Goal: Information Seeking & Learning: Learn about a topic

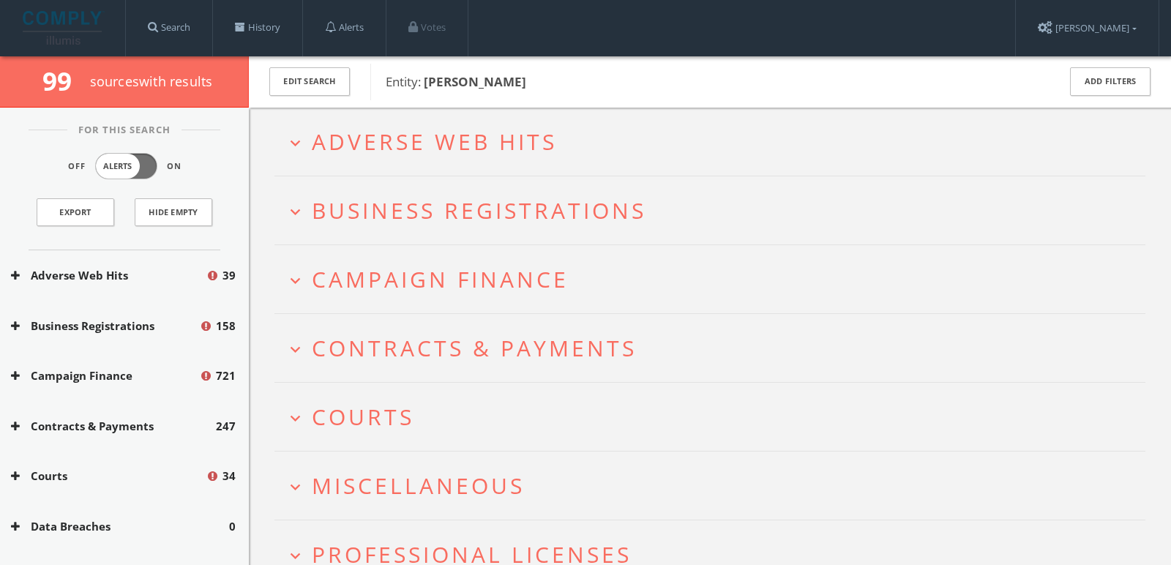
click at [551, 111] on h2 "expand_more Adverse Web Hits" at bounding box center [710, 142] width 871 height 68
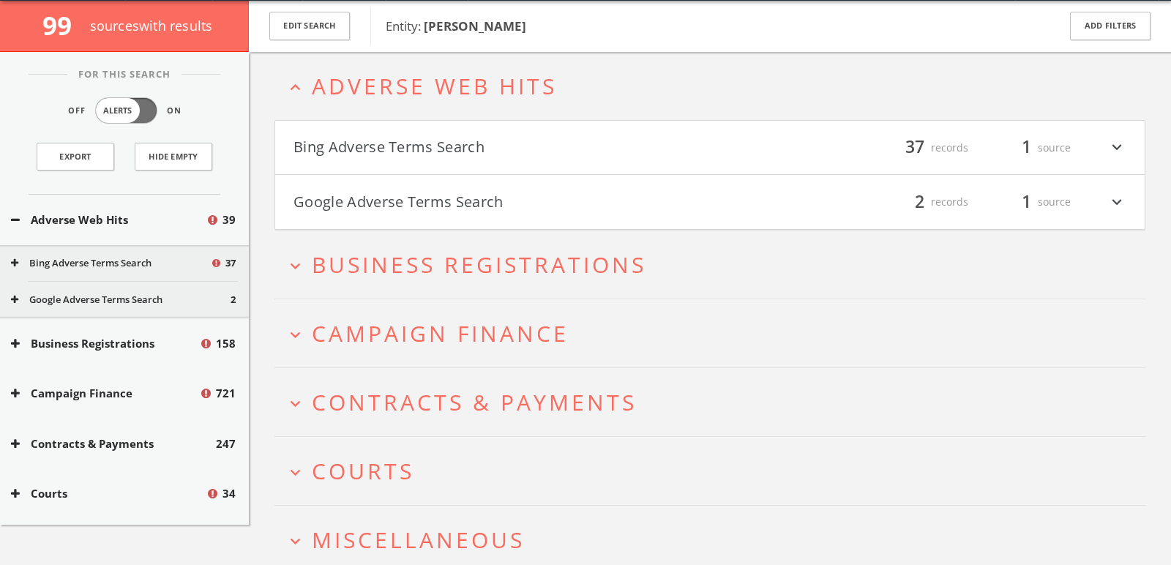
click at [529, 126] on div "Bing Adverse Terms Search filter_list 37 records 1 source expand_more" at bounding box center [710, 147] width 871 height 55
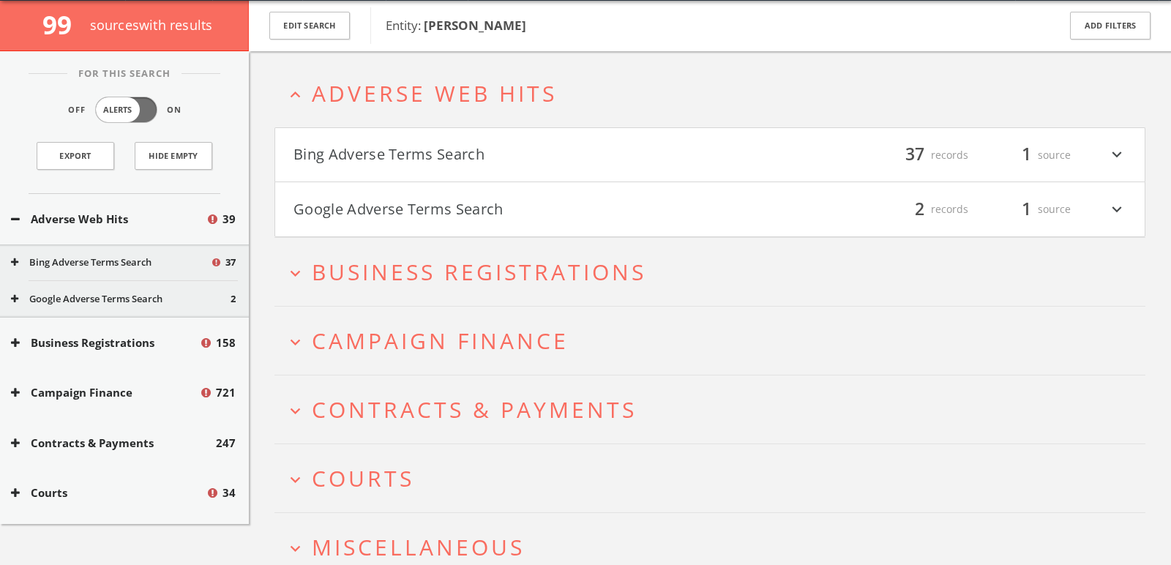
click at [537, 144] on button "Bing Adverse Terms Search" at bounding box center [502, 155] width 417 height 25
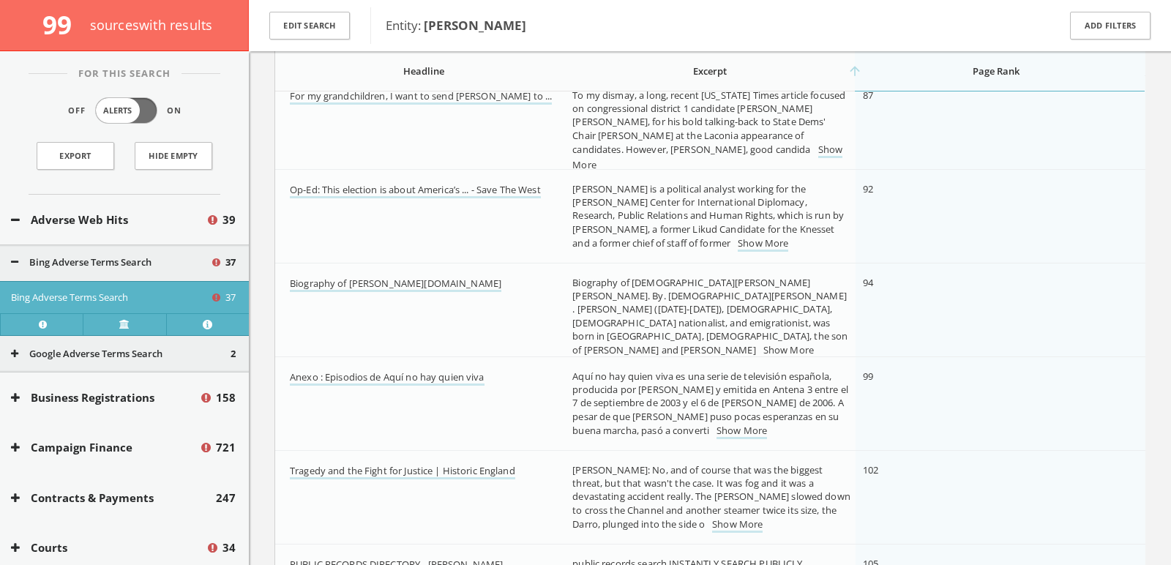
scroll to position [1573, 0]
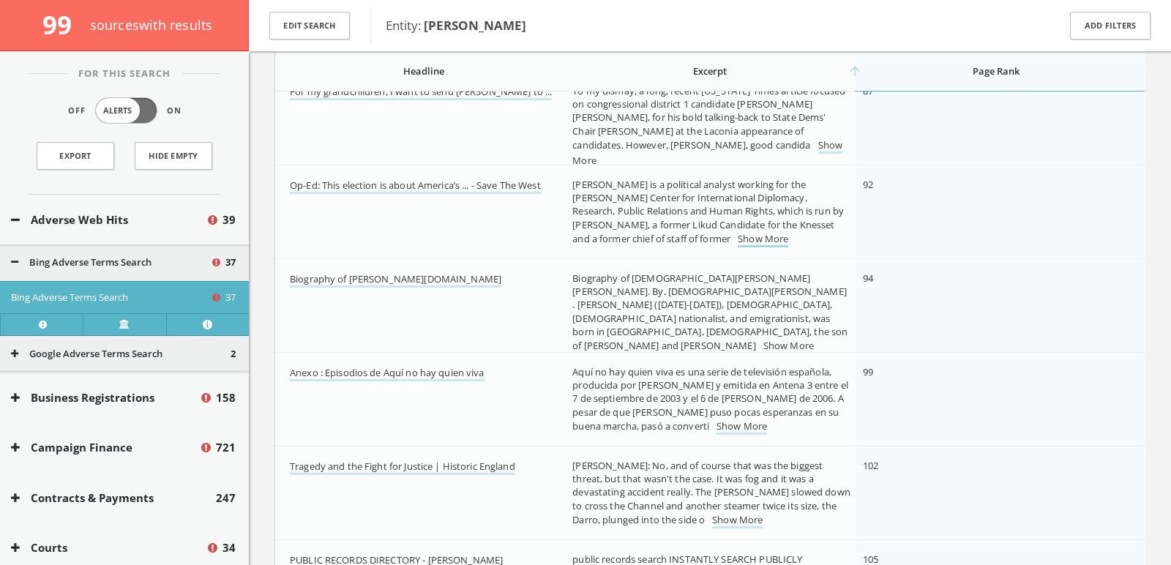
click at [738, 244] on link "Show More" at bounding box center [763, 239] width 51 height 15
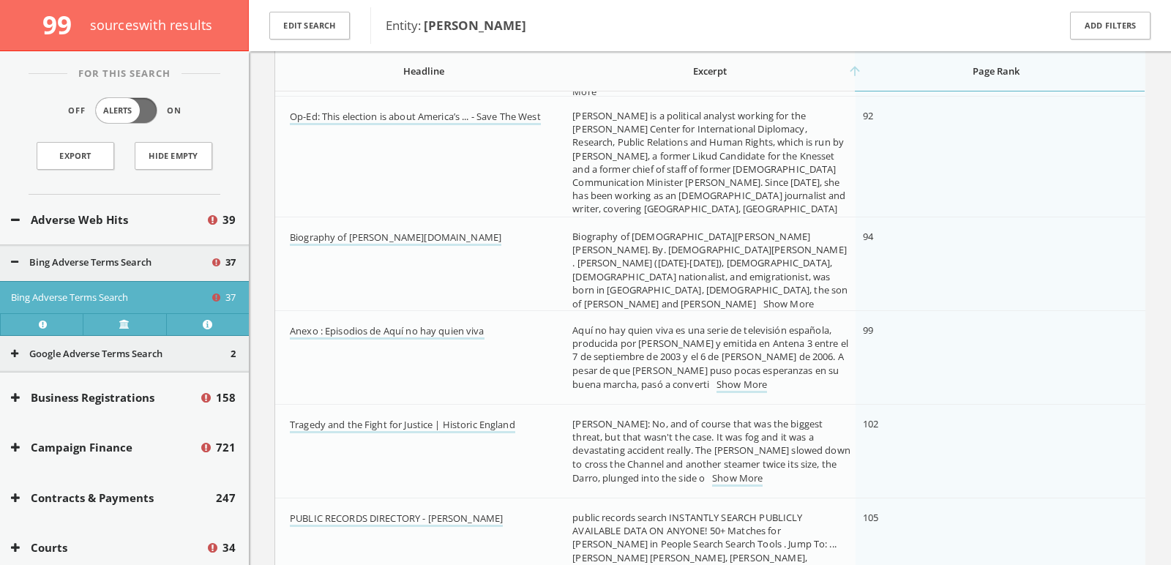
scroll to position [1640, 0]
click at [717, 381] on link "Show More" at bounding box center [742, 386] width 51 height 15
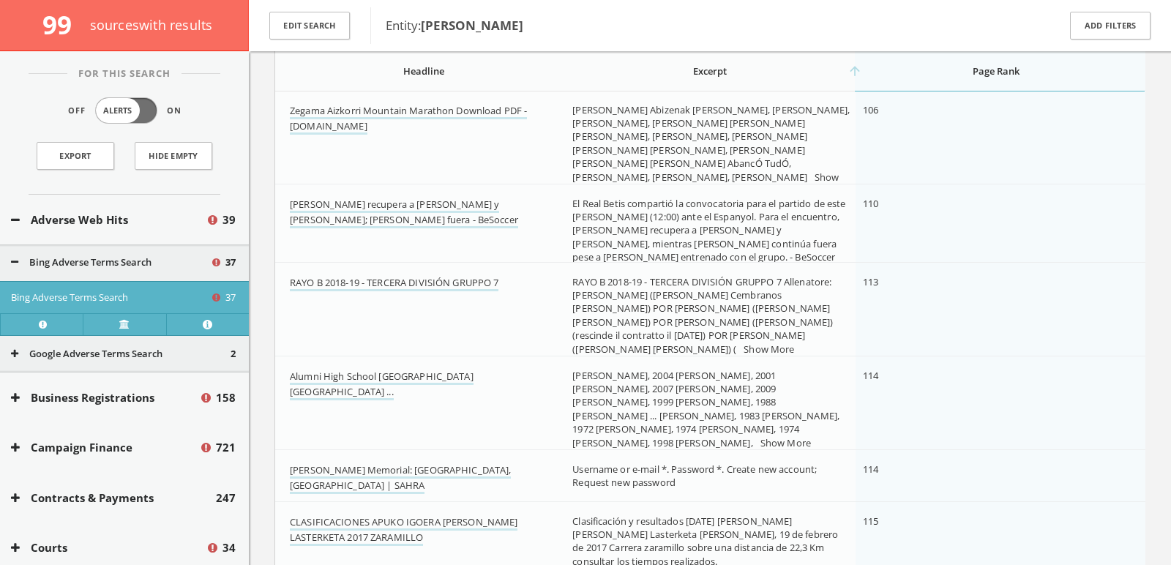
scroll to position [2172, 0]
click at [725, 168] on font "Show More" at bounding box center [706, 182] width 267 height 29
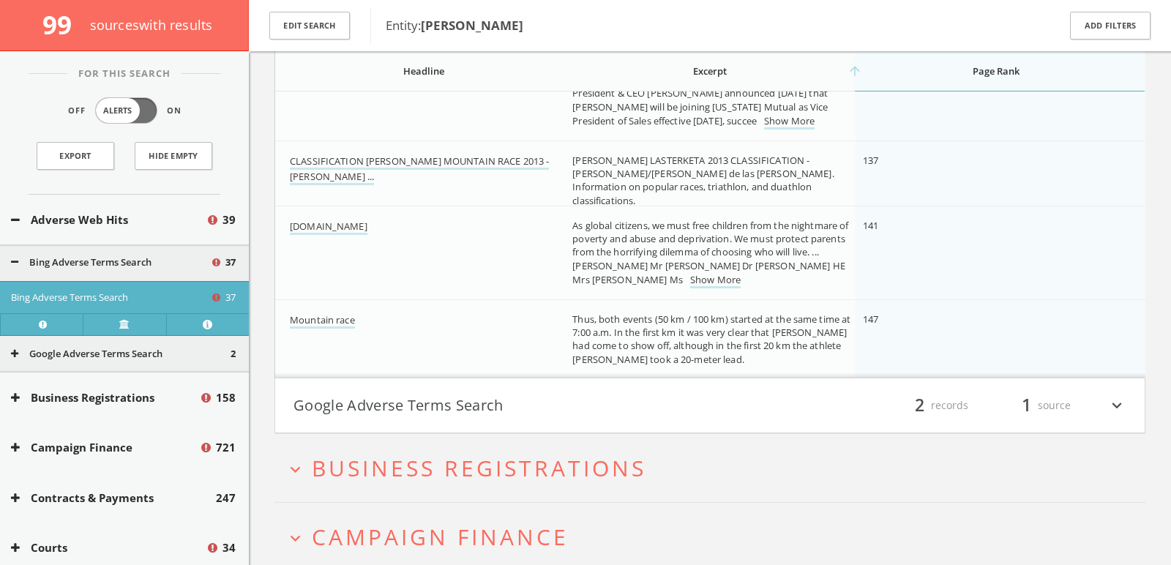
scroll to position [3178, 0]
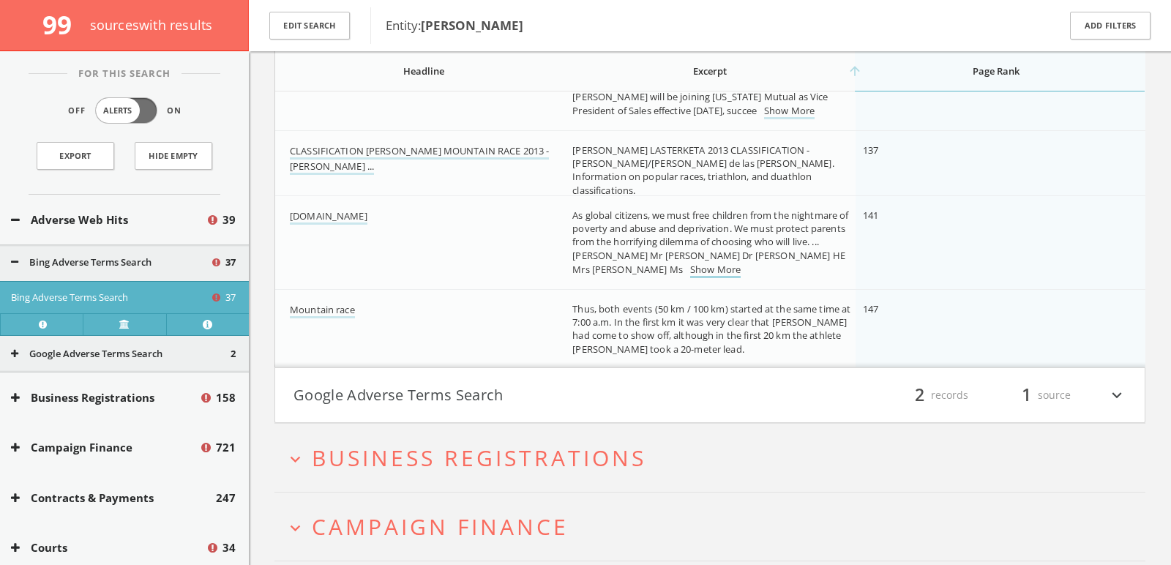
click at [695, 264] on link "Show More" at bounding box center [715, 270] width 51 height 15
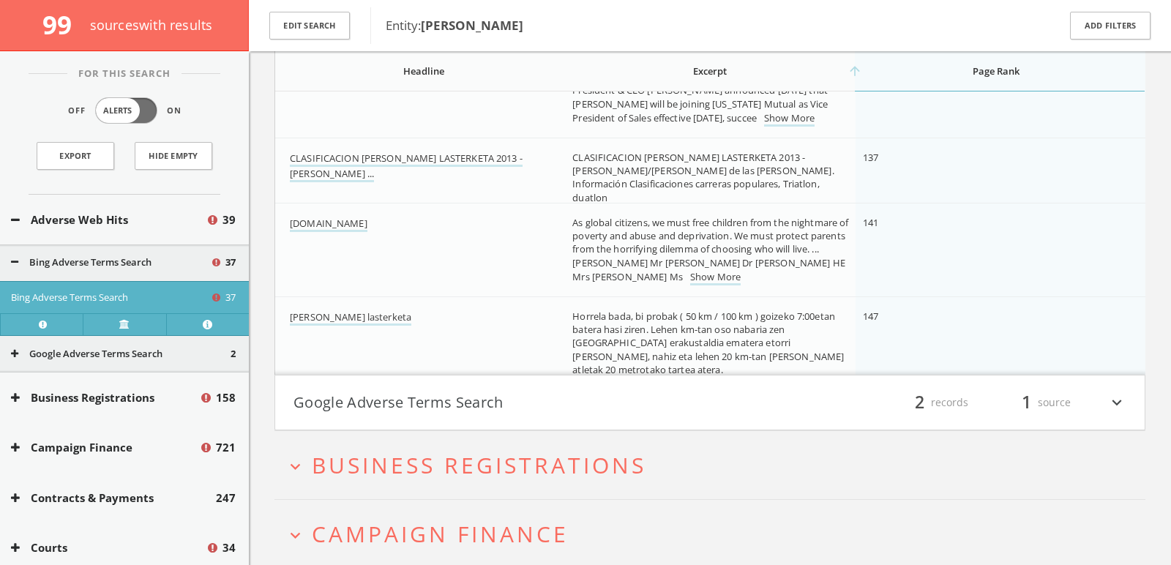
scroll to position [3119, 0]
click at [690, 279] on link "Show More" at bounding box center [715, 275] width 51 height 15
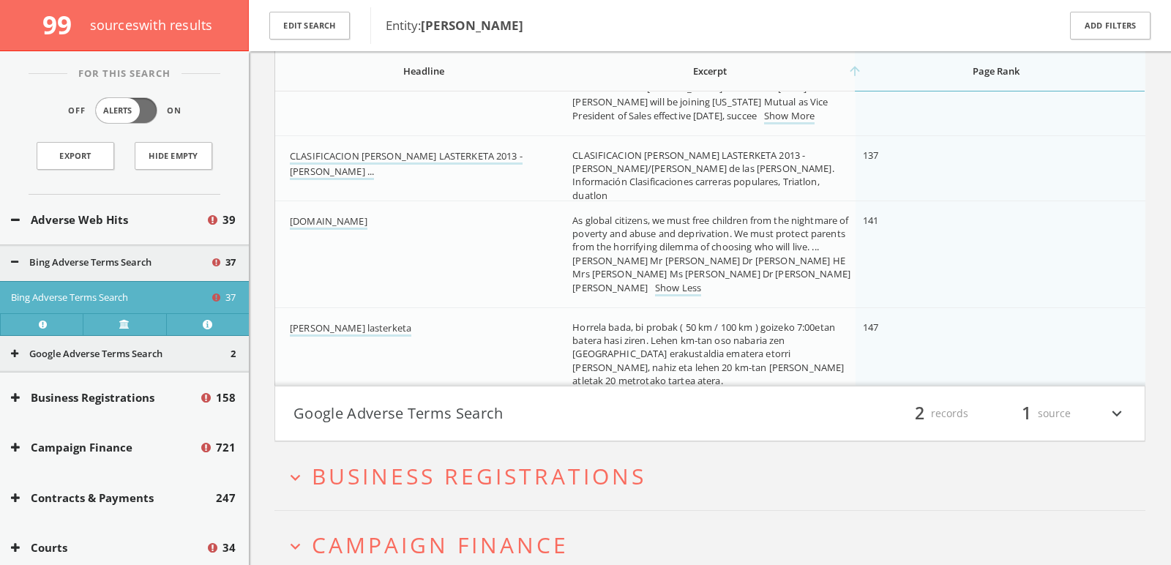
click at [650, 414] on button "Google Adverse Terms Search" at bounding box center [502, 413] width 417 height 25
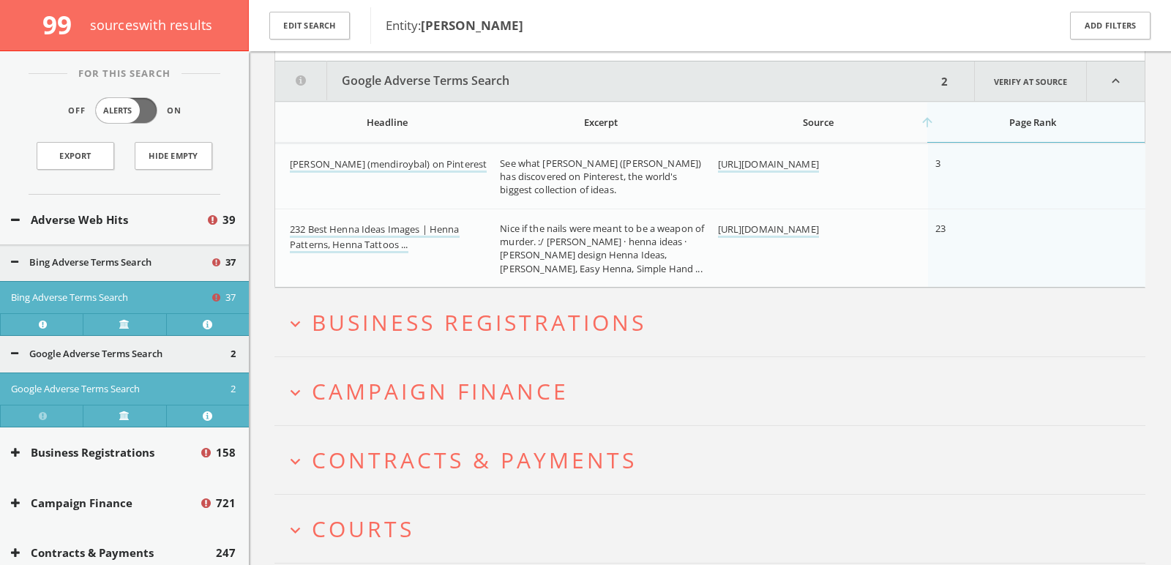
scroll to position [3506, 0]
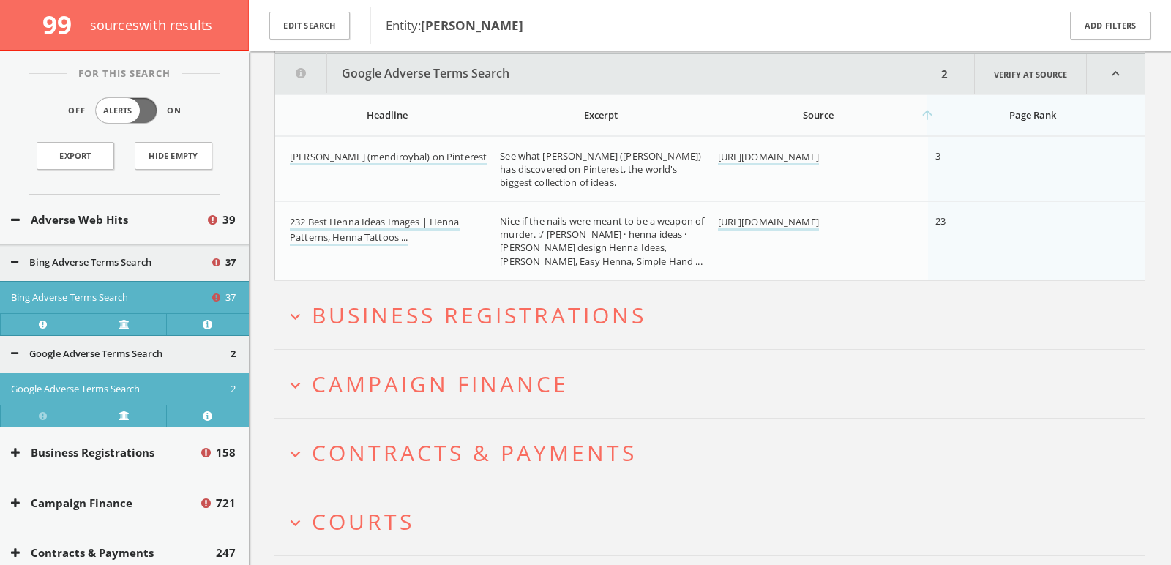
click at [544, 404] on h2 "expand_more Campaign Finance" at bounding box center [710, 384] width 871 height 68
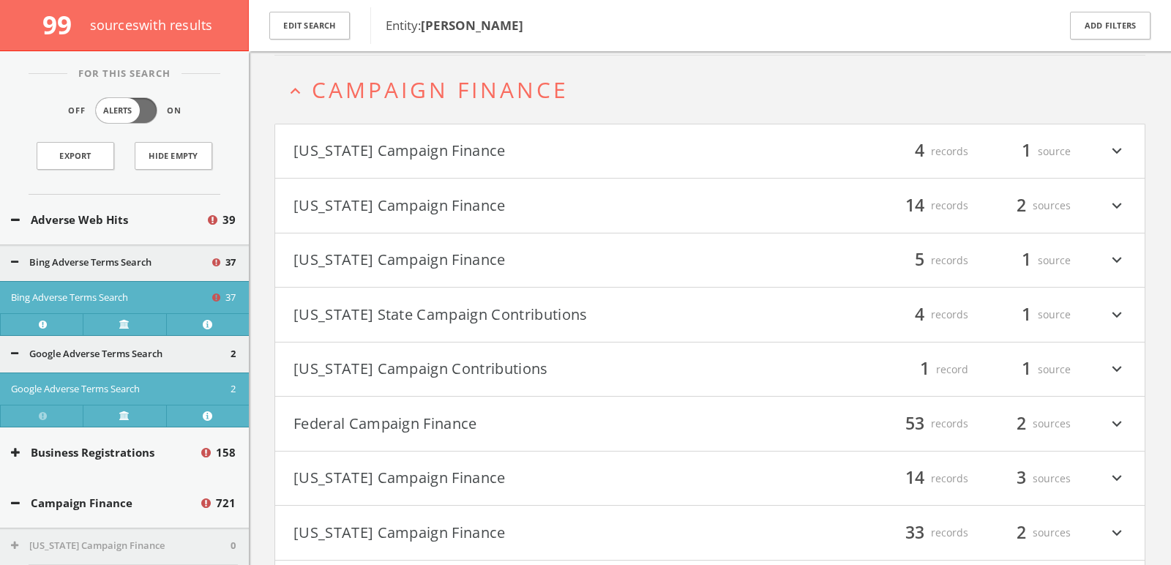
click at [450, 422] on font "Federal Campaign Finance" at bounding box center [386, 424] width 184 height 20
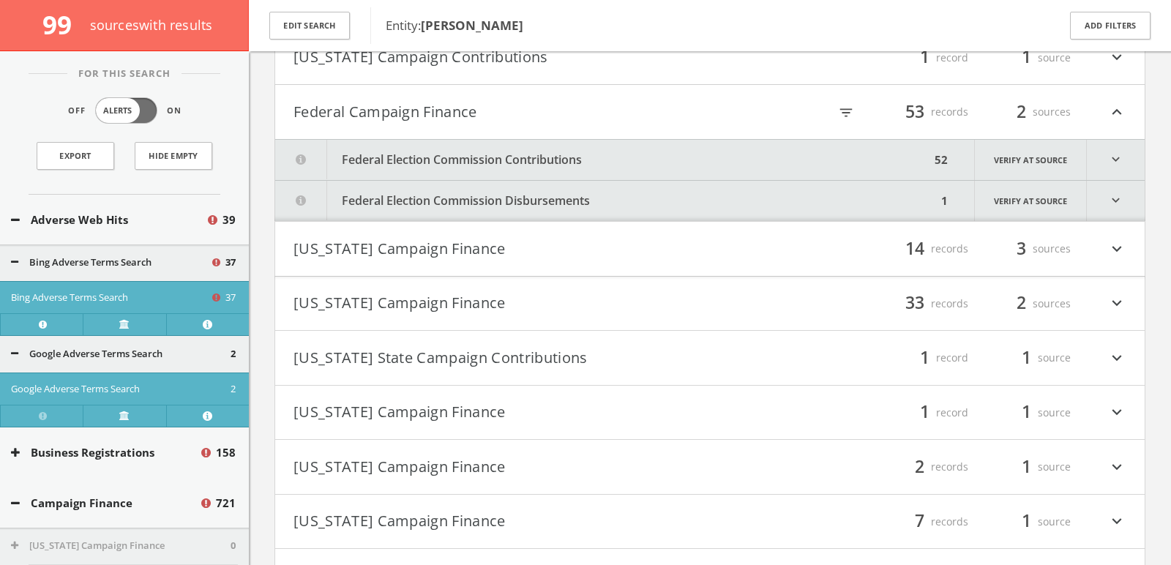
scroll to position [4140, 0]
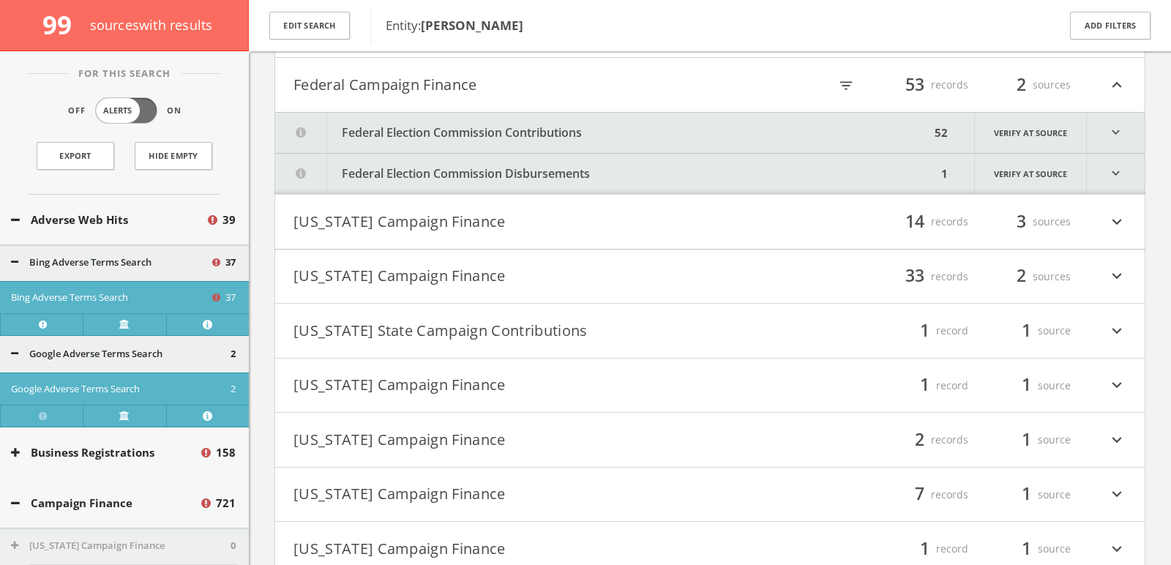
click at [845, 89] on div "filter_list 53 records 2 sources expand_less" at bounding box center [918, 84] width 417 height 25
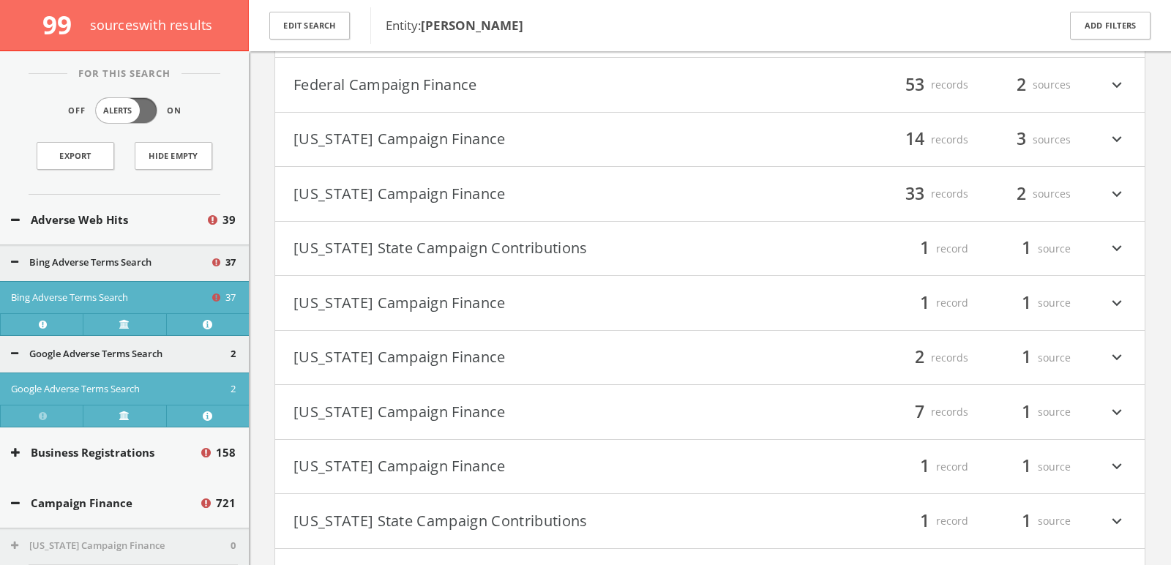
click at [845, 89] on div "filter_list 53 records 2 sources expand_more" at bounding box center [918, 84] width 417 height 25
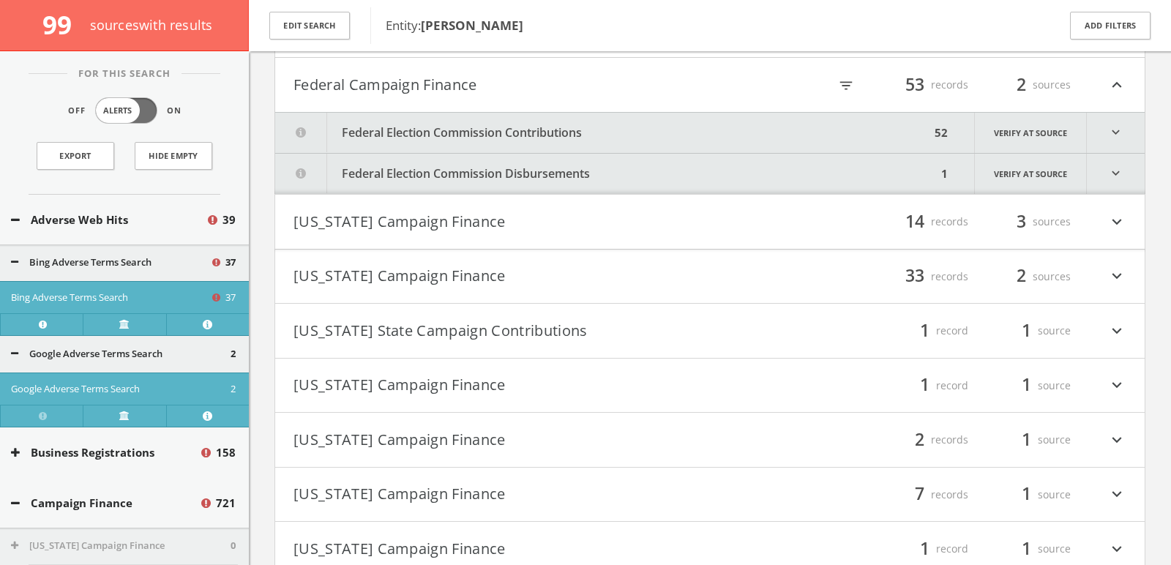
scroll to position [4140, 0]
click at [849, 84] on font "filter_list" at bounding box center [846, 85] width 16 height 16
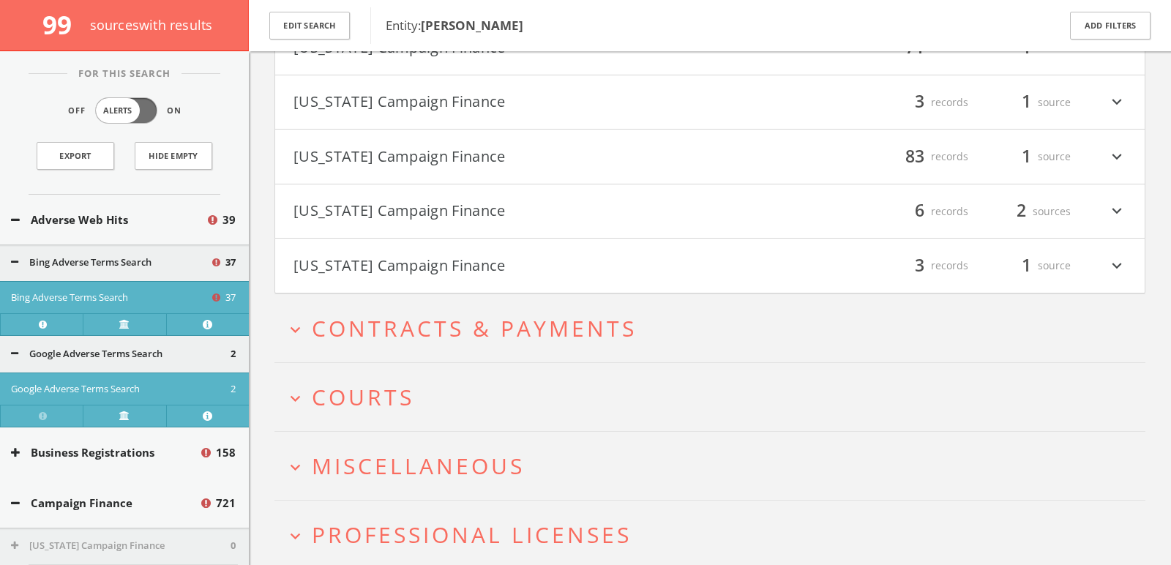
scroll to position [5246, 0]
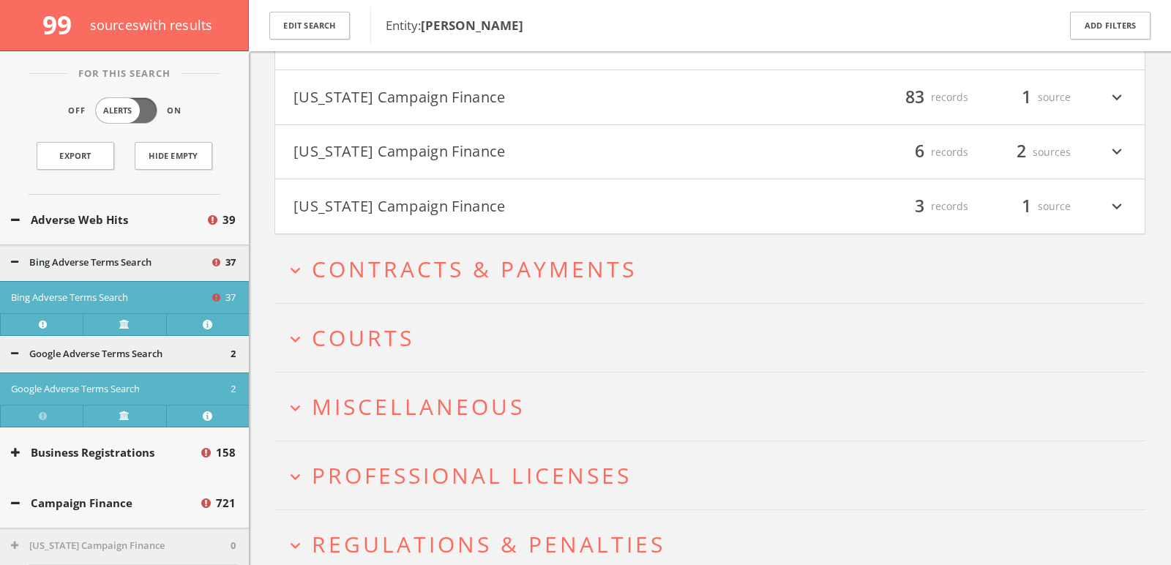
type input "duke"
click at [516, 329] on button "expand_more Courts" at bounding box center [716, 338] width 860 height 24
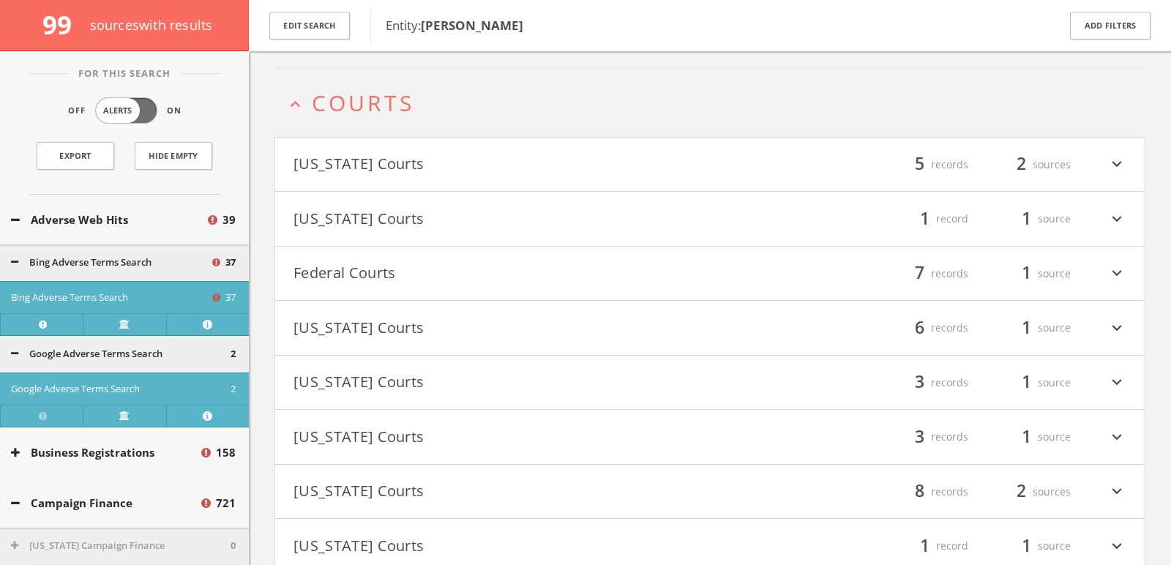
scroll to position [5484, 0]
click at [327, 267] on h4 "Federal Courts filter_list 7 records 1 source expand_more" at bounding box center [710, 271] width 870 height 54
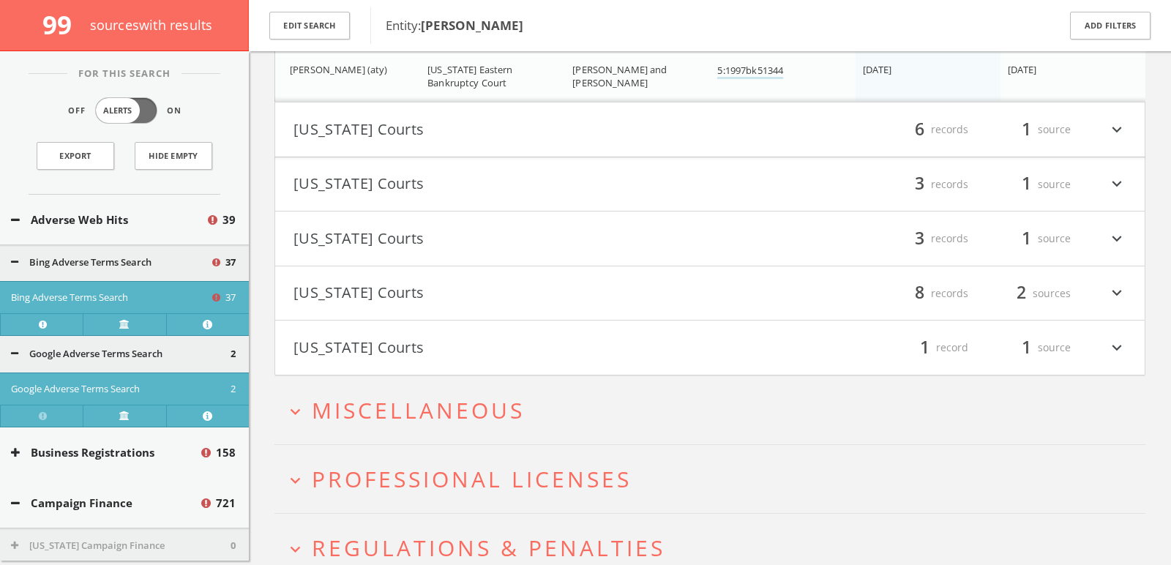
scroll to position [6162, 0]
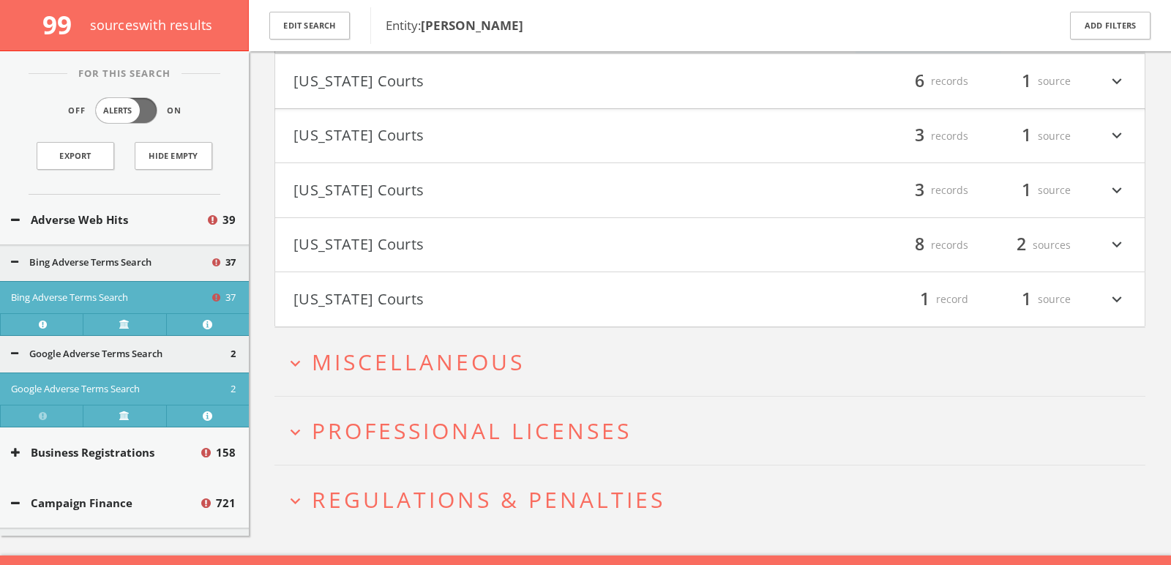
click at [526, 350] on button "expand_more Miscellaneous" at bounding box center [716, 362] width 860 height 24
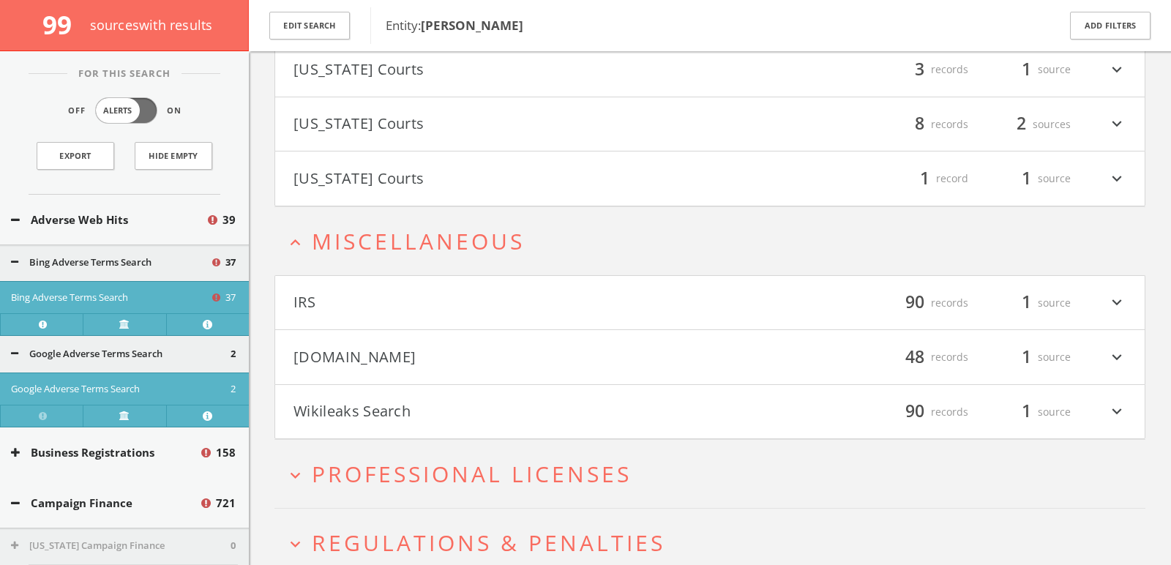
scroll to position [6326, 0]
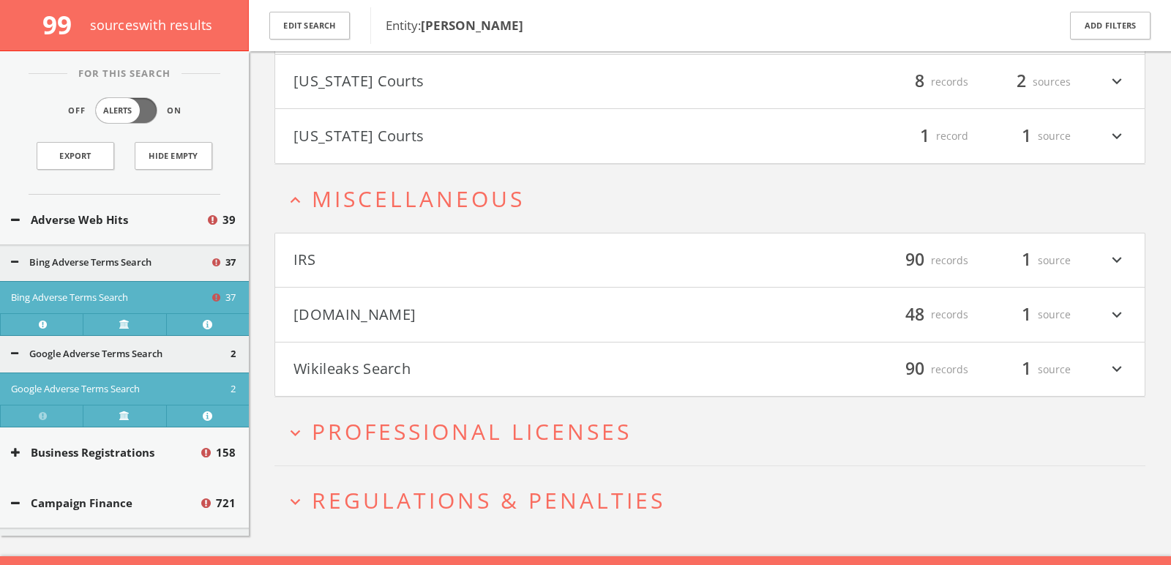
click at [461, 369] on h4 "Wikileaks Search filter_list 90 records 1 source expand_more" at bounding box center [710, 370] width 870 height 54
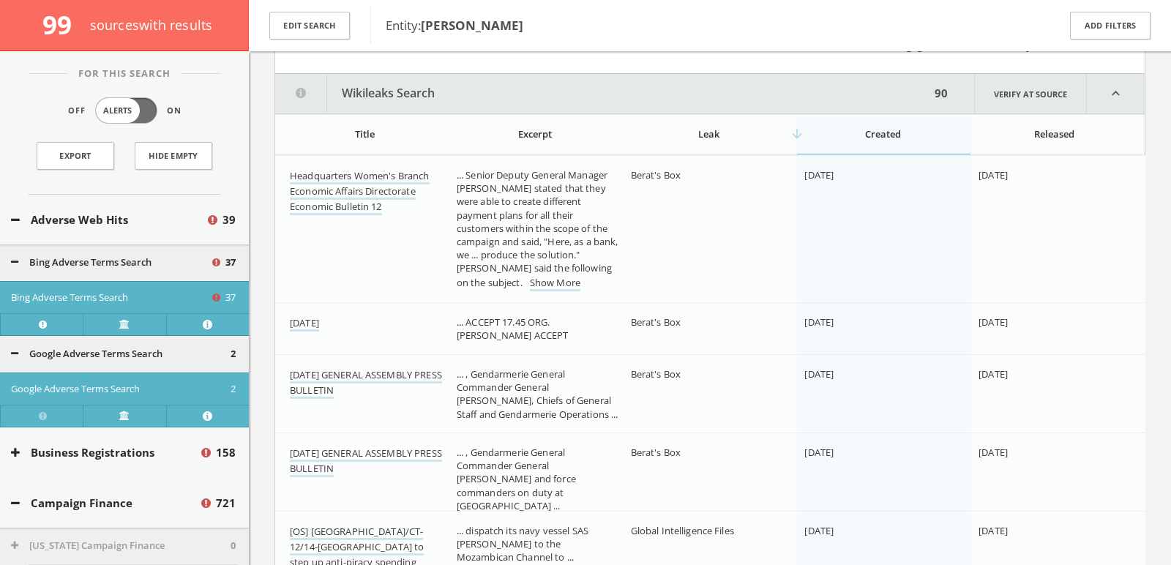
scroll to position [6652, 0]
click at [558, 125] on div "Excerpt" at bounding box center [536, 131] width 158 height 13
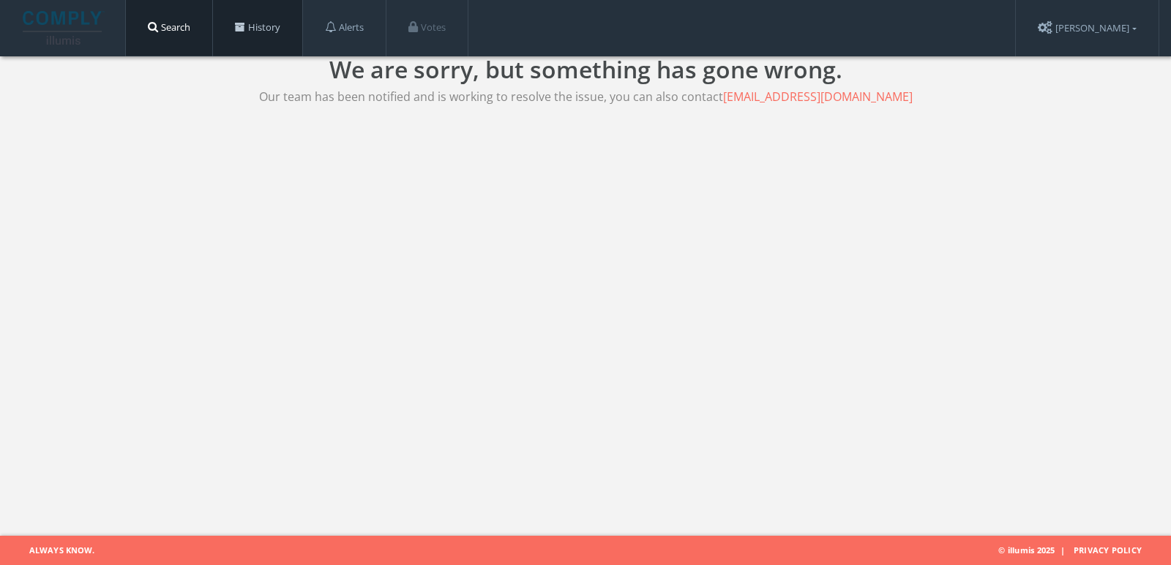
click at [245, 34] on link "History" at bounding box center [257, 28] width 89 height 56
click at [192, 3] on link "Search" at bounding box center [169, 28] width 86 height 56
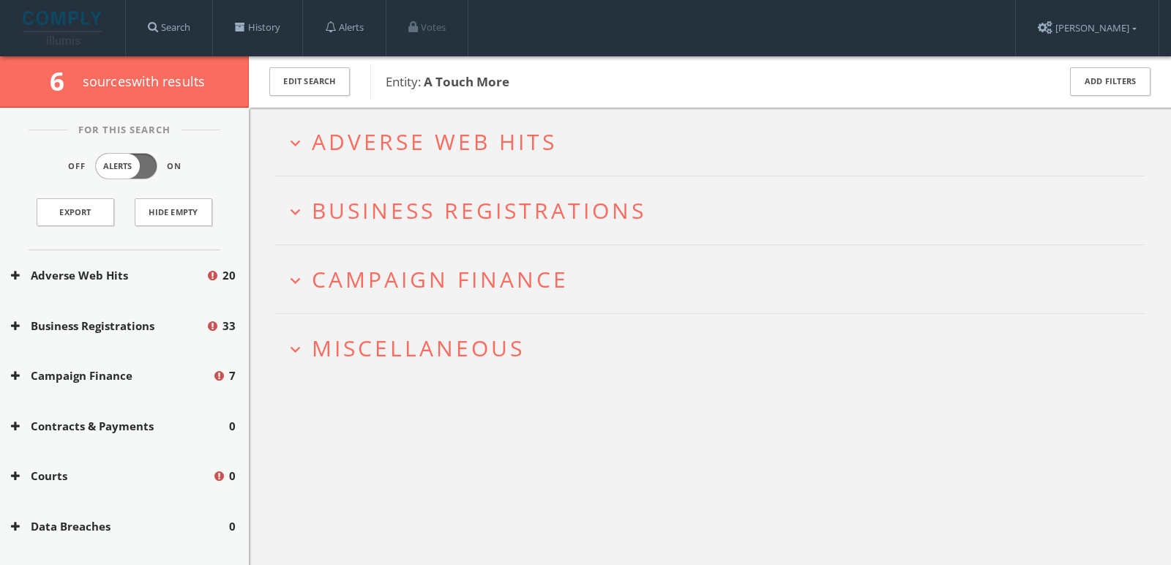
click at [633, 135] on button "expand_more Adverse Web Hits" at bounding box center [716, 142] width 860 height 24
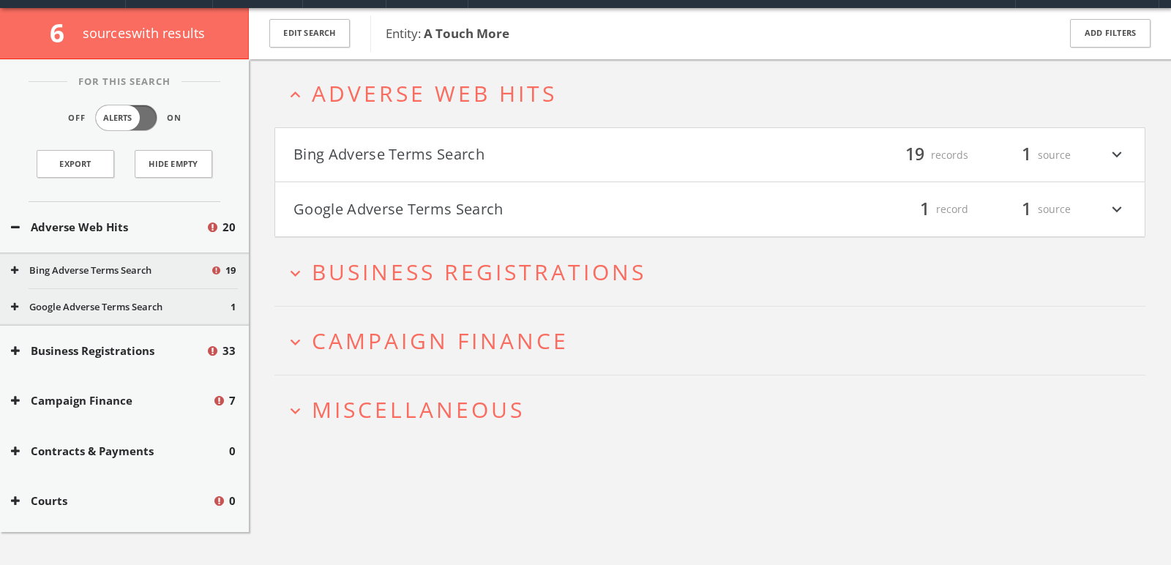
click at [586, 149] on button "Bing Adverse Terms Search" at bounding box center [502, 155] width 417 height 25
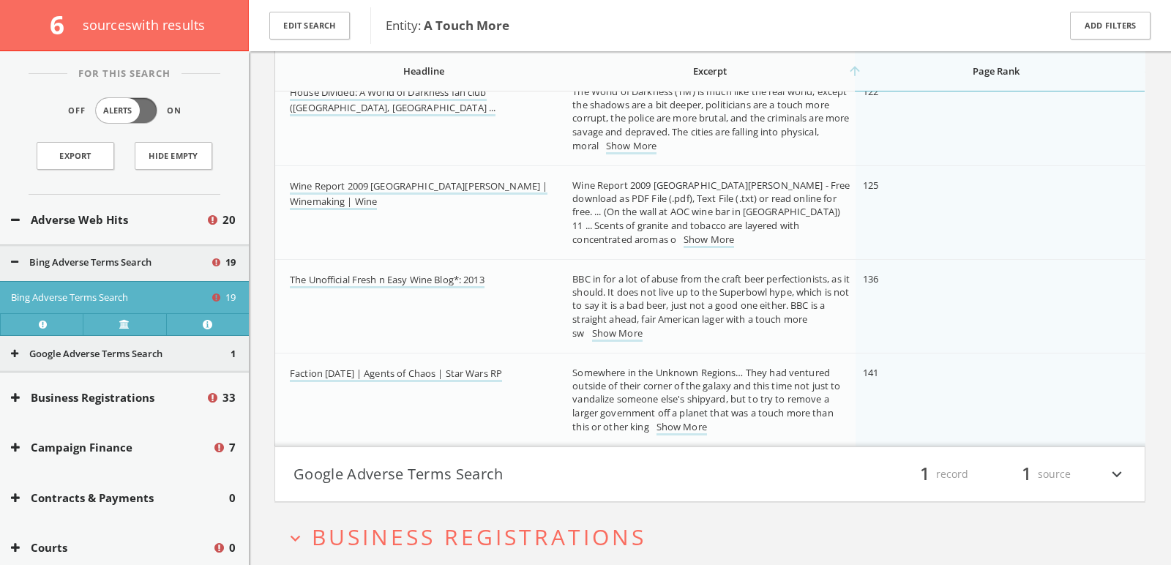
scroll to position [1570, 0]
click at [497, 478] on button "Google Adverse Terms Search" at bounding box center [502, 473] width 417 height 25
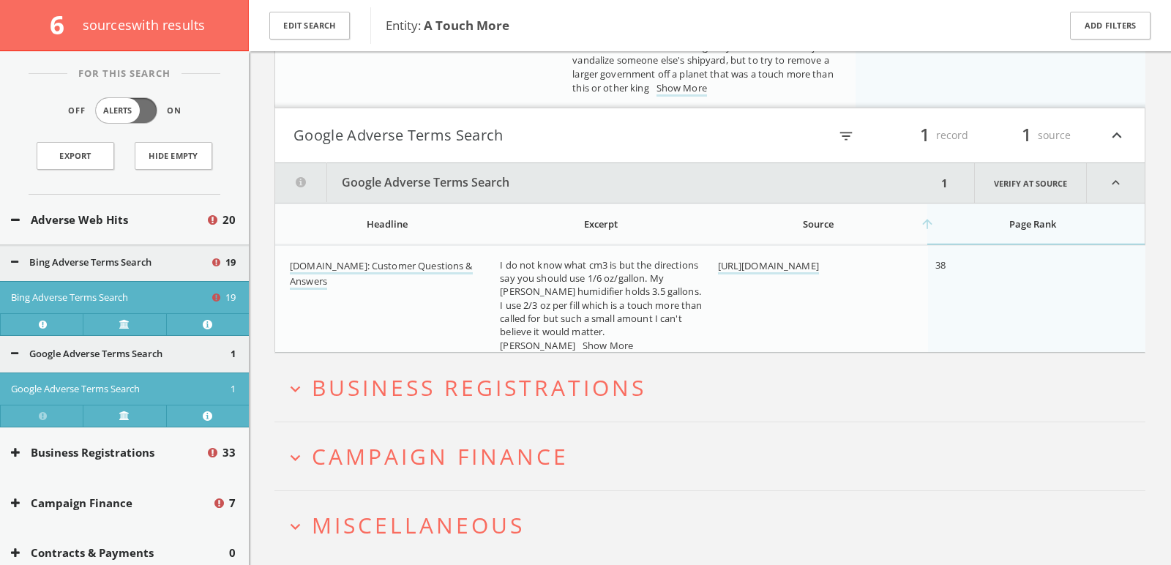
scroll to position [1949, 0]
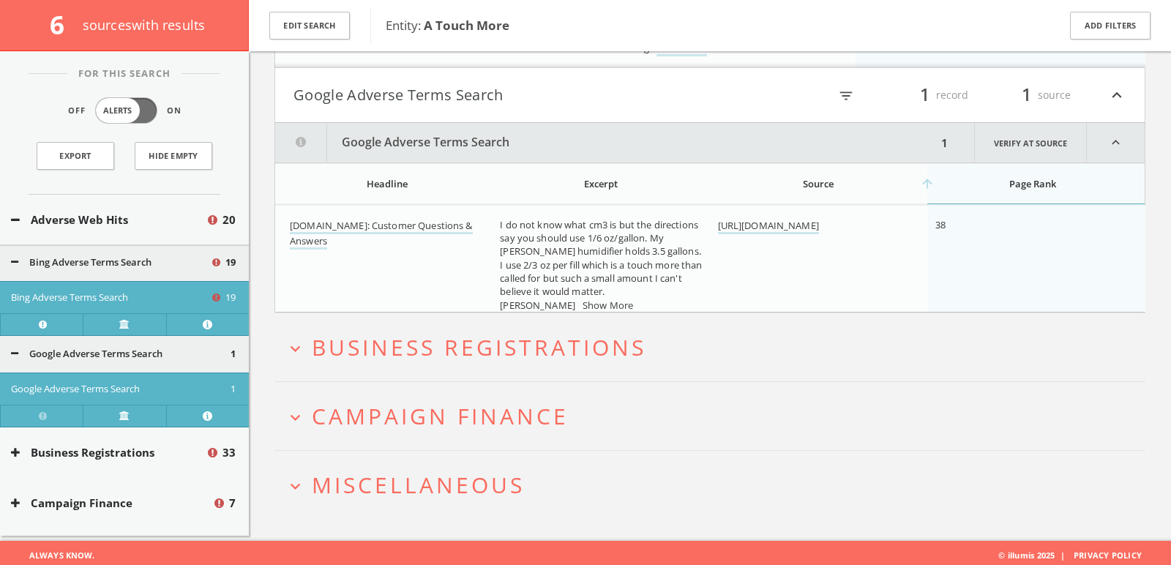
click at [431, 432] on h2 "expand_more Campaign Finance" at bounding box center [710, 416] width 871 height 68
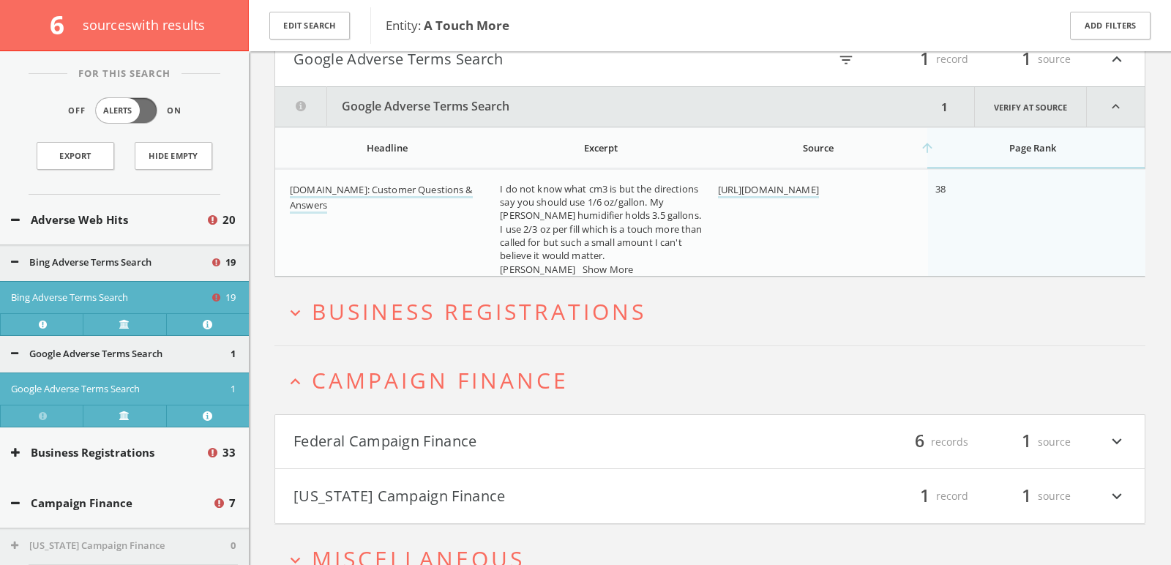
scroll to position [2058, 0]
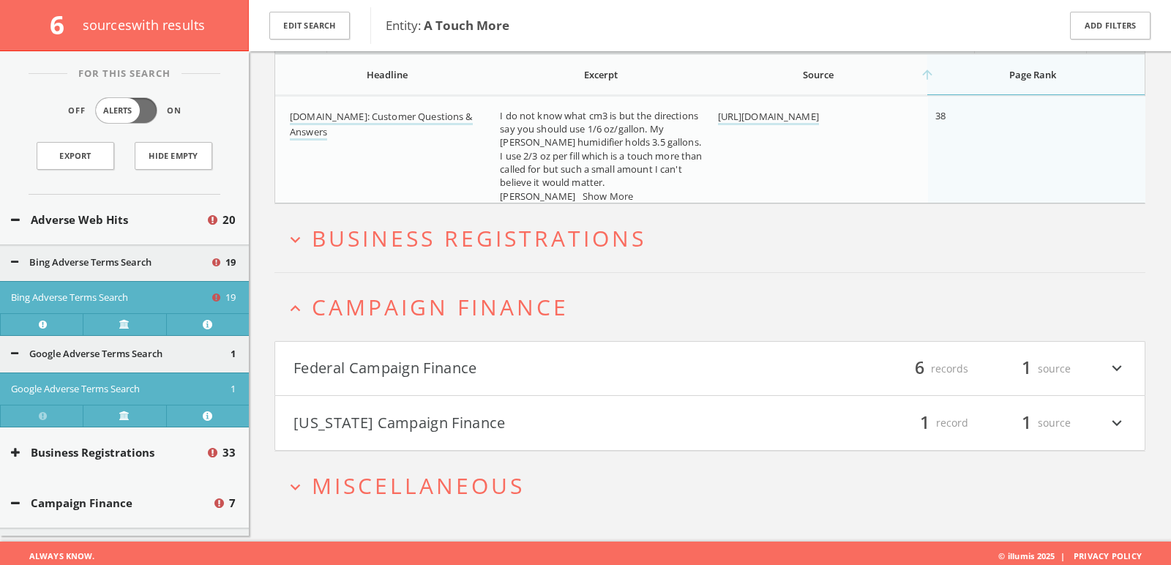
click at [423, 396] on h4 "New York Campaign Finance filter_list 1 record 1 source expand_more" at bounding box center [710, 423] width 870 height 54
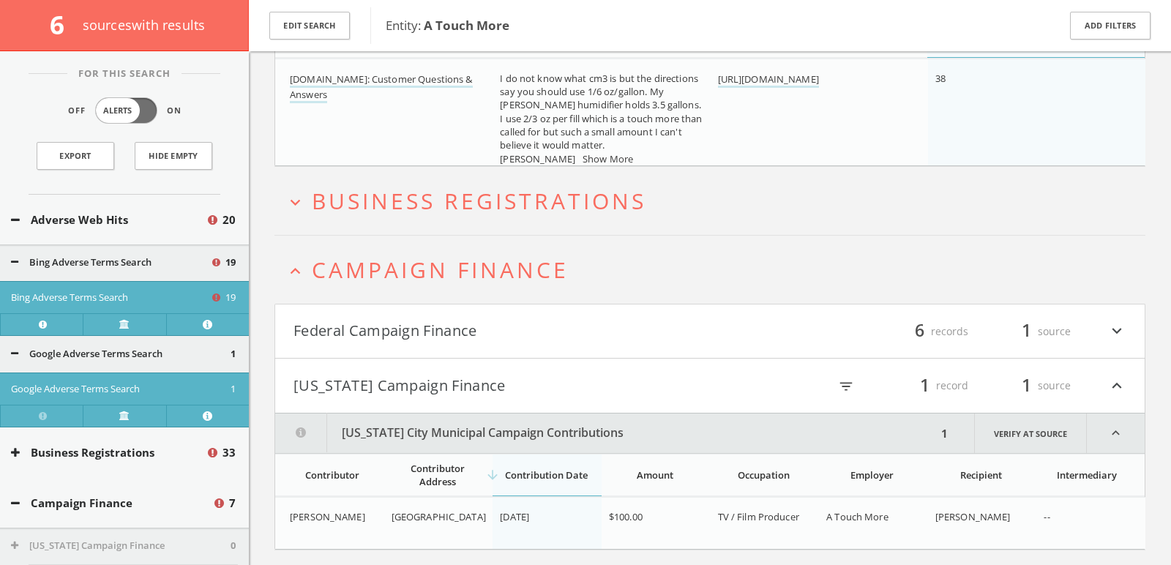
scroll to position [2194, 0]
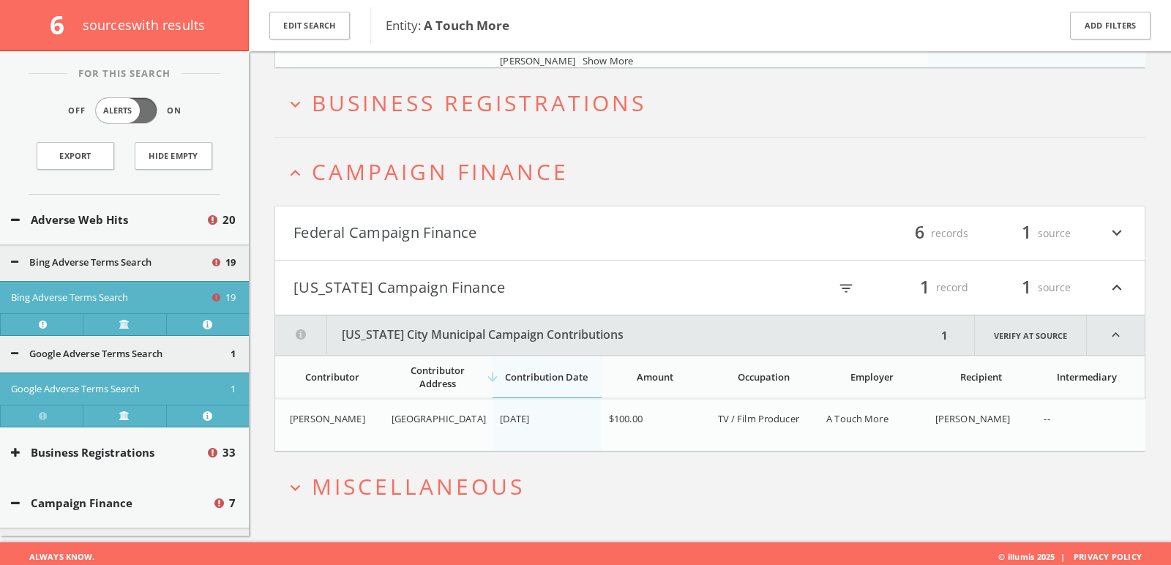
click at [492, 221] on button "Federal Campaign Finance" at bounding box center [502, 233] width 417 height 25
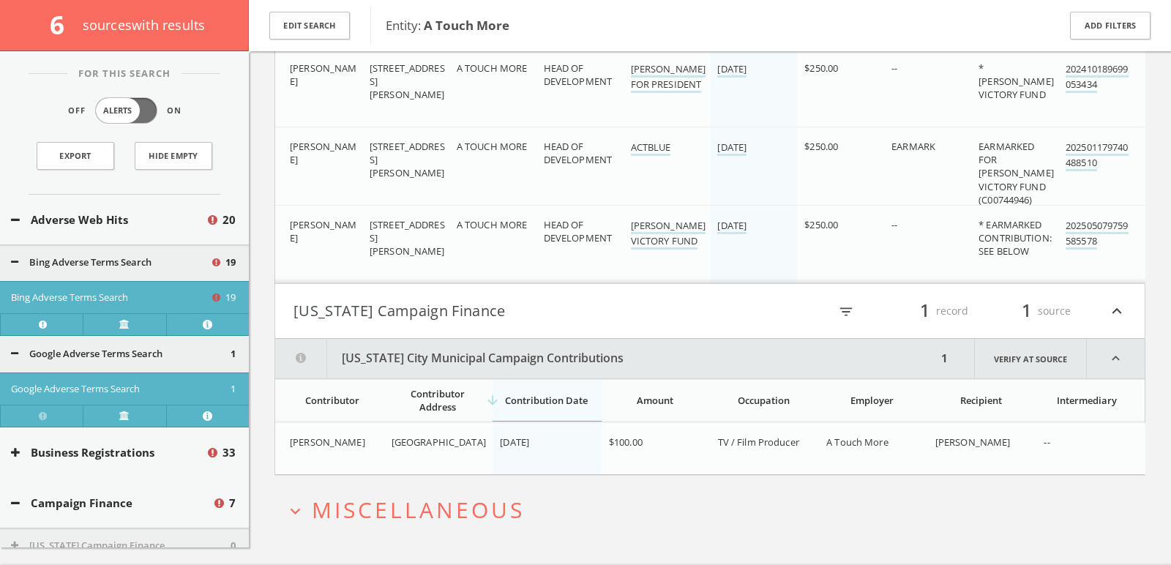
scroll to position [2742, 0]
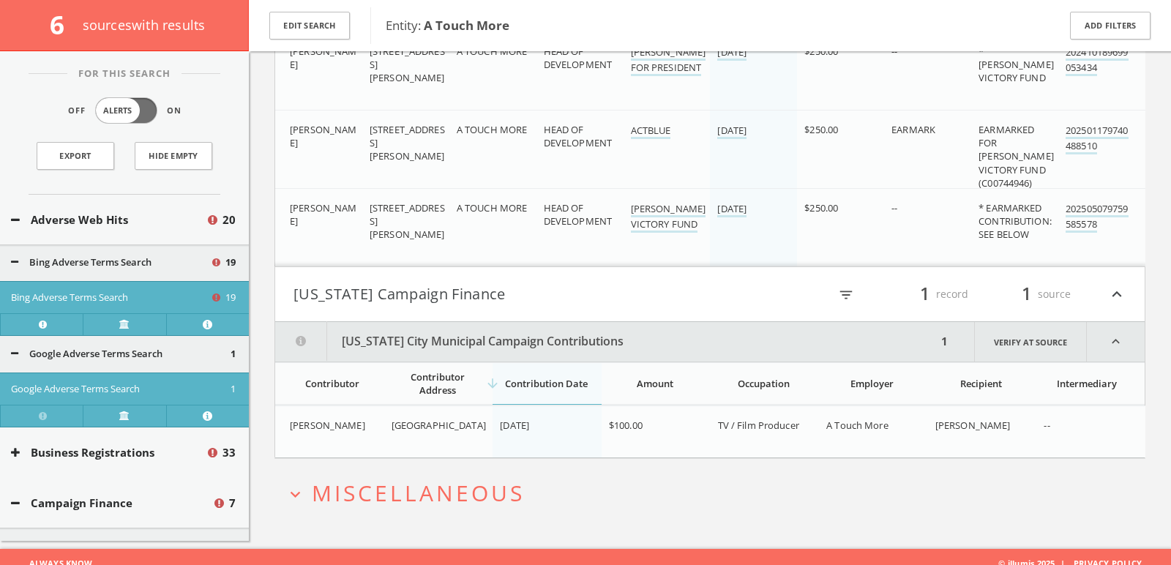
click at [484, 460] on h2 "expand_more Miscellaneous" at bounding box center [710, 493] width 871 height 68
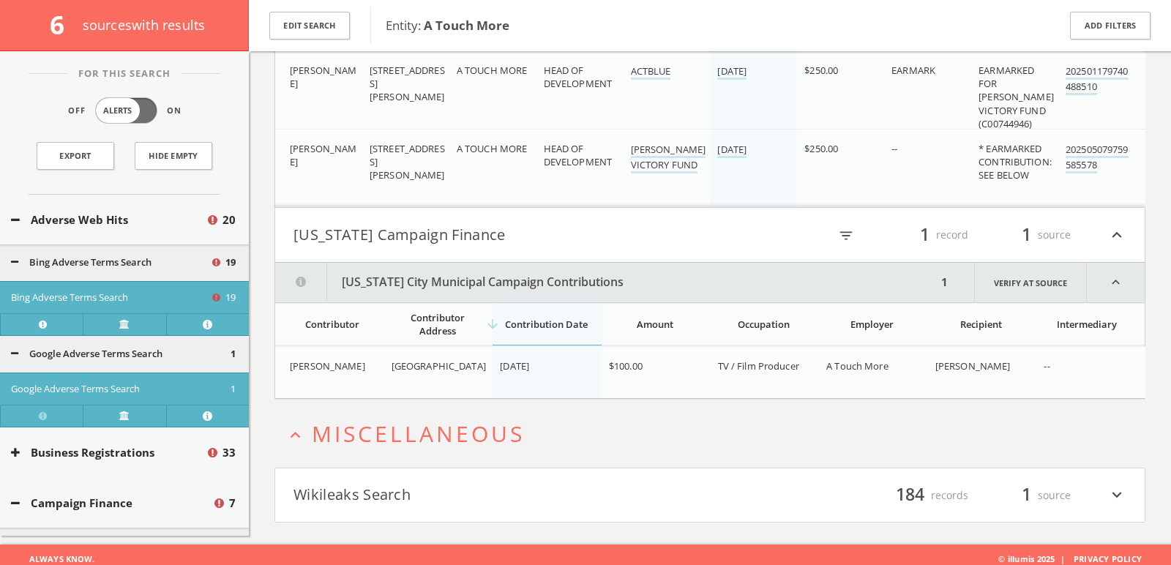
click at [485, 483] on button "Wikileaks Search" at bounding box center [502, 495] width 417 height 25
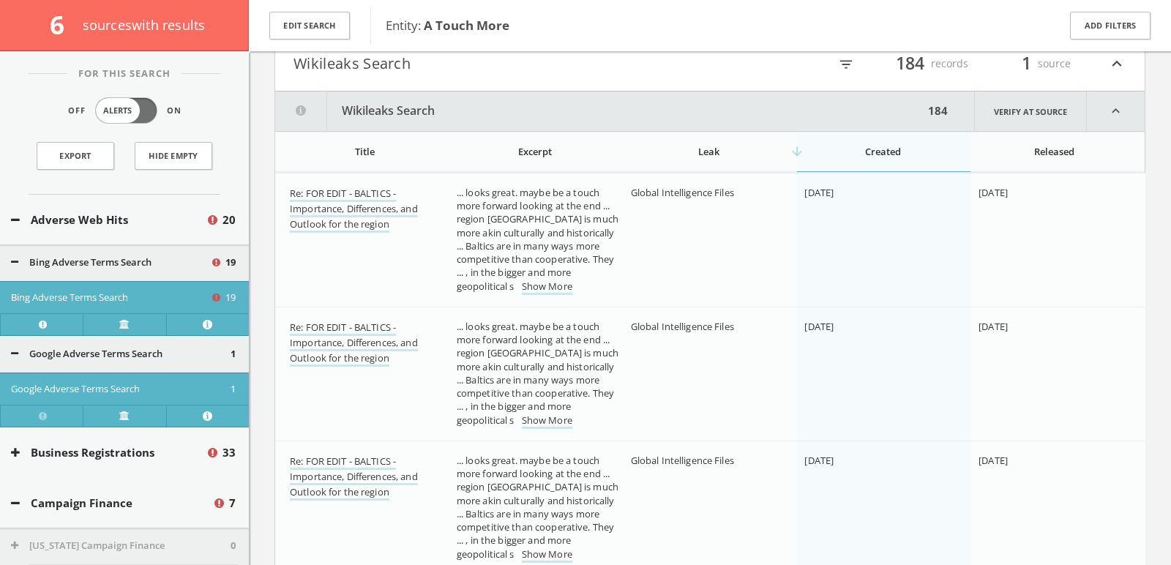
scroll to position [3264, 0]
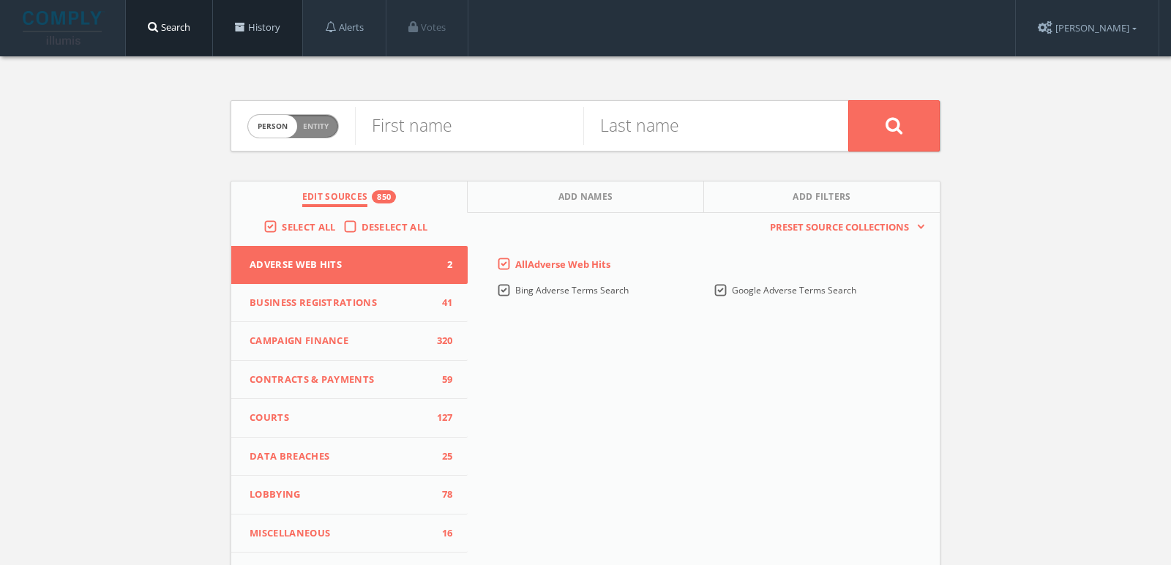
click at [278, 23] on link "History" at bounding box center [257, 28] width 89 height 56
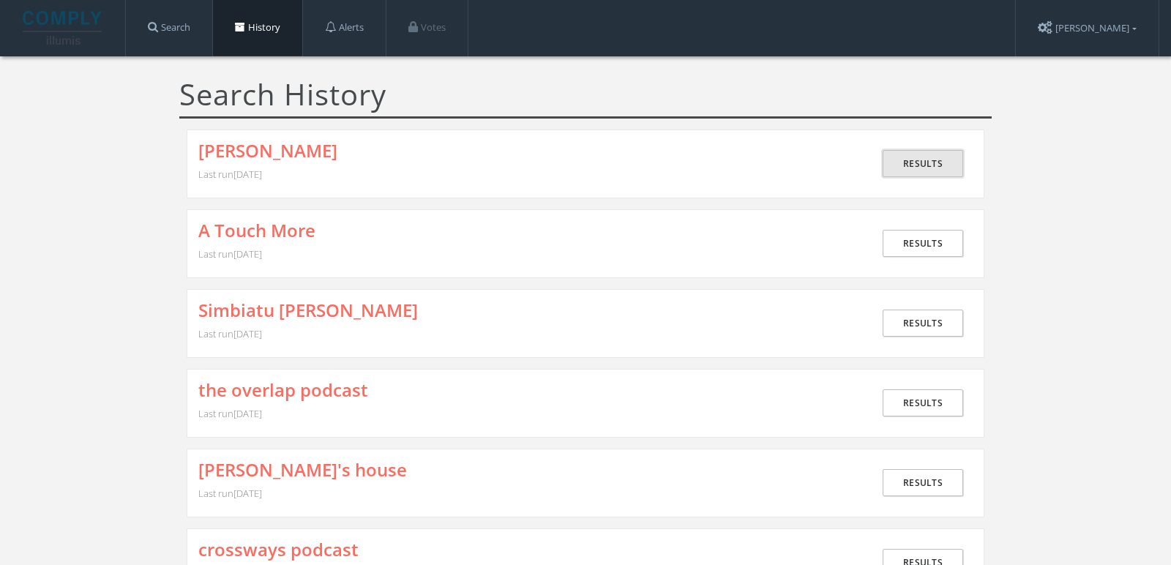
click at [886, 168] on link "Results" at bounding box center [923, 163] width 81 height 27
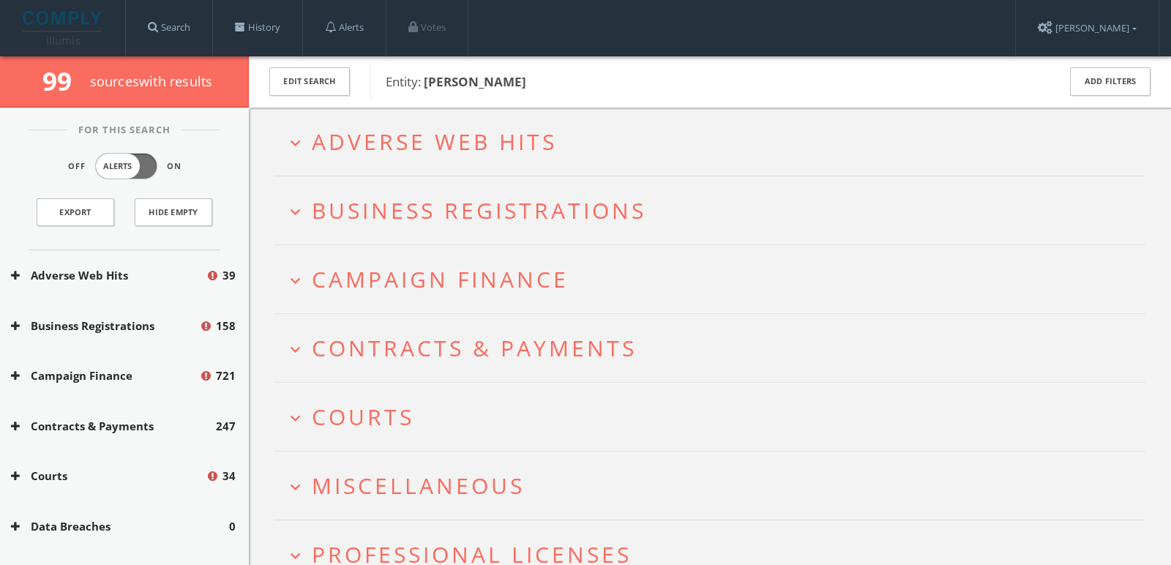
scroll to position [147, 0]
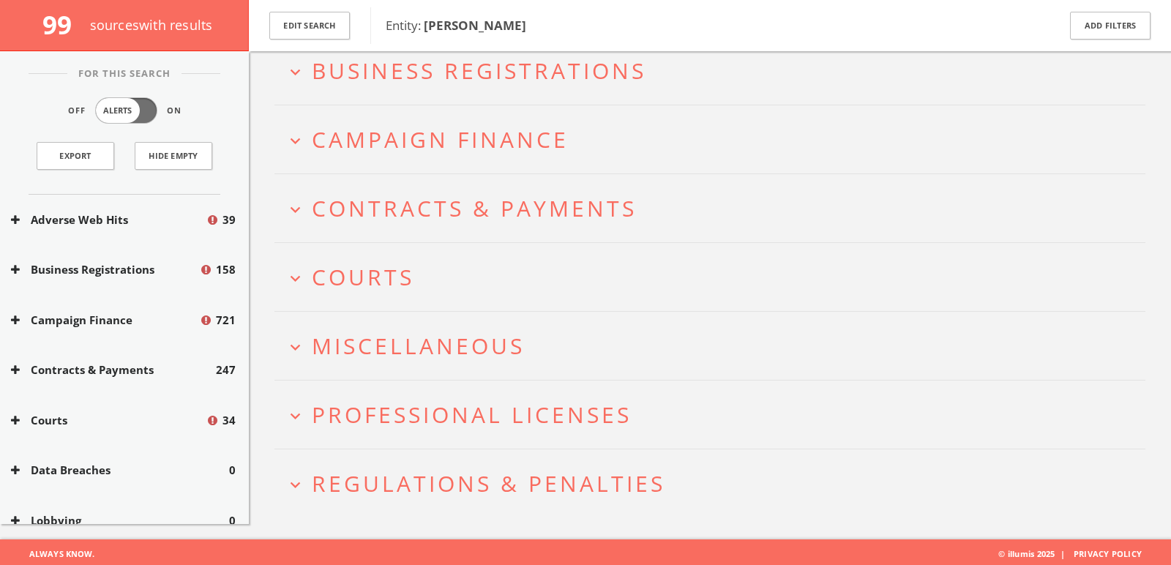
click at [394, 504] on h2 "expand_more Regulations & Penalties" at bounding box center [710, 484] width 871 height 68
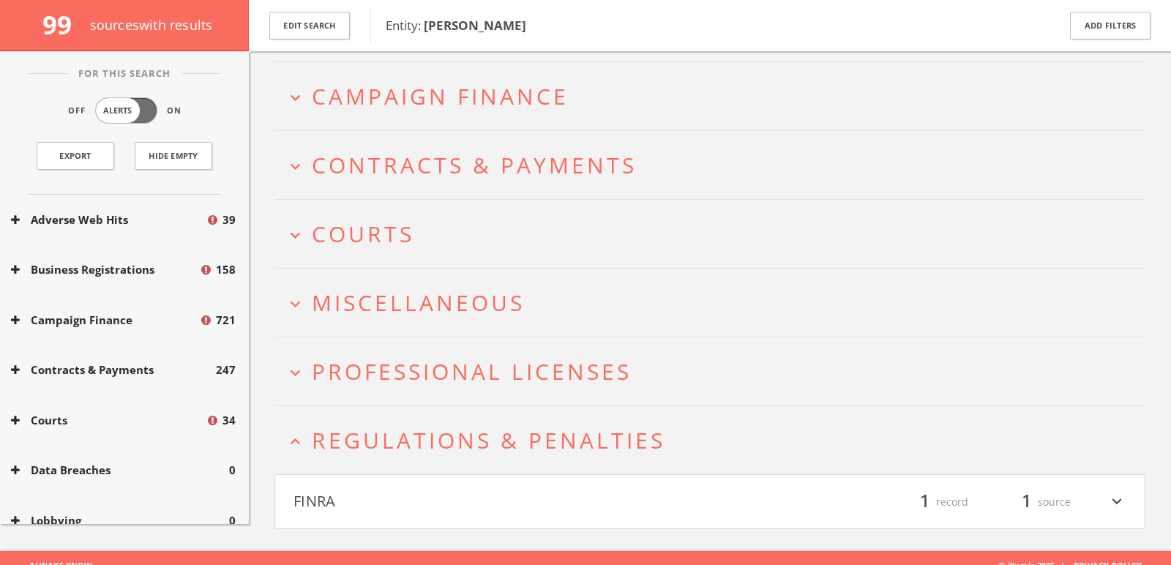
scroll to position [202, 0]
